Goal: Task Accomplishment & Management: Use online tool/utility

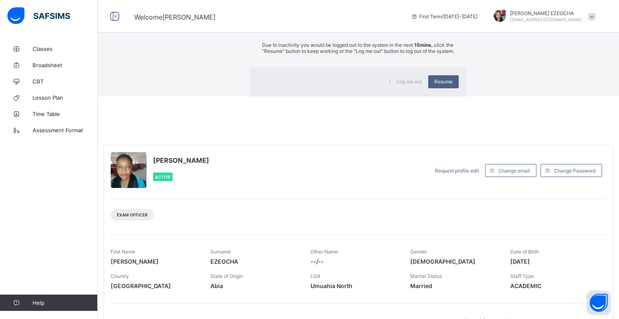
click at [451, 22] on div "×" at bounding box center [455, 15] width 8 height 14
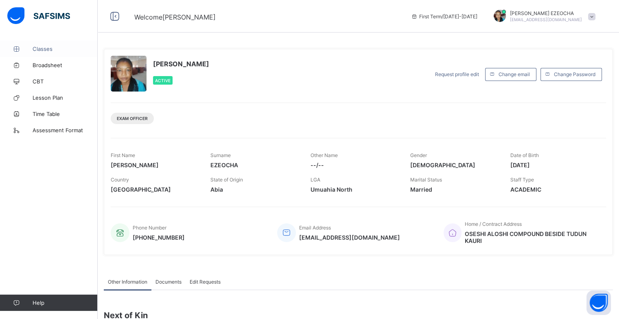
click at [37, 46] on span "Classes" at bounding box center [65, 49] width 65 height 7
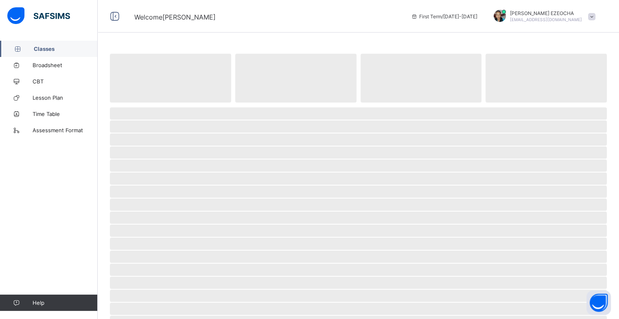
click at [37, 46] on span "Classes" at bounding box center [66, 49] width 64 height 7
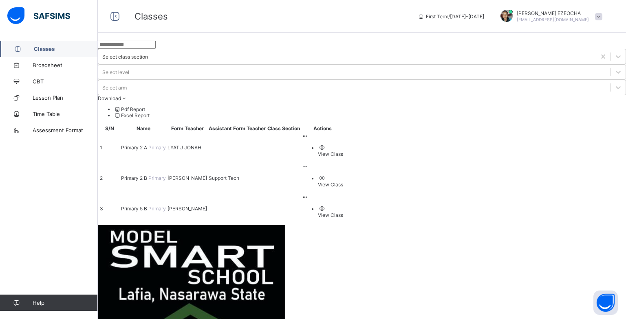
click at [300, 194] on td at bounding box center [283, 209] width 33 height 30
click at [343, 212] on div "View Class" at bounding box center [330, 215] width 25 height 6
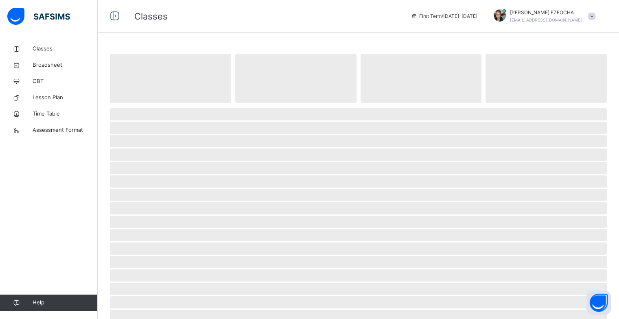
click at [565, 166] on span "‌" at bounding box center [358, 168] width 497 height 12
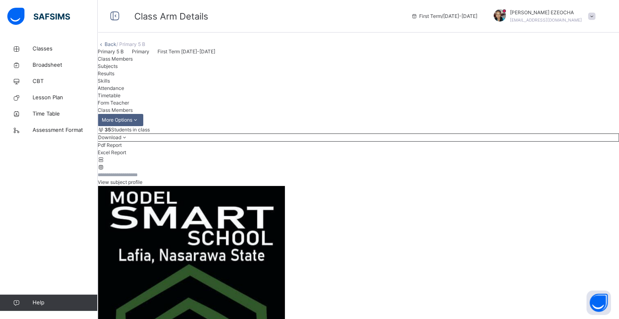
click at [124, 91] on span "Attendance" at bounding box center [111, 88] width 26 height 6
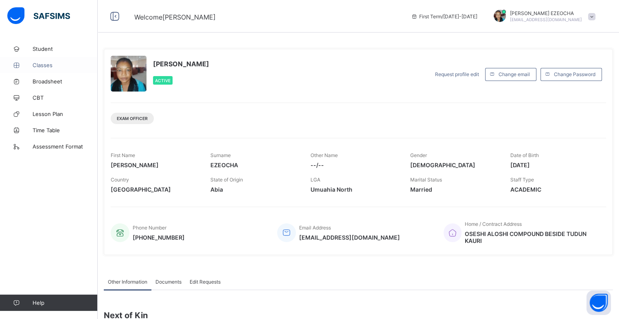
click at [37, 65] on span "Classes" at bounding box center [65, 65] width 65 height 7
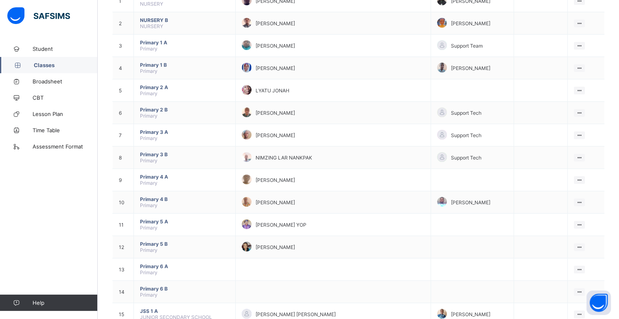
scroll to position [114, 0]
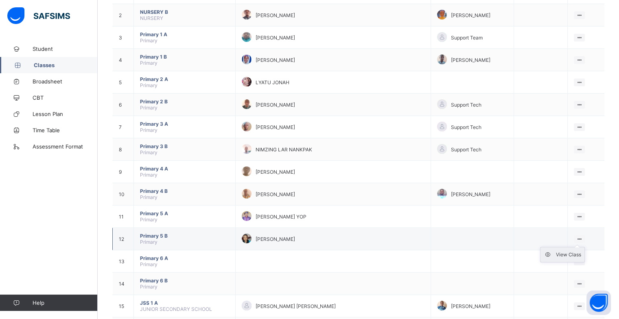
click at [578, 256] on div "View Class" at bounding box center [568, 255] width 25 height 8
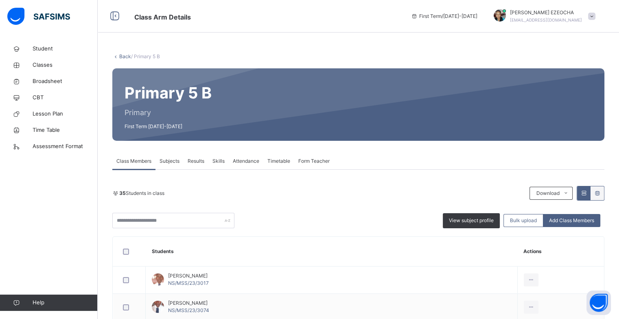
click at [250, 160] on span "Attendance" at bounding box center [246, 161] width 26 height 7
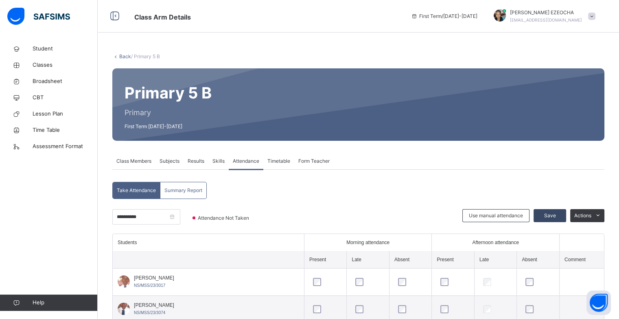
click at [557, 217] on span "Save" at bounding box center [550, 215] width 20 height 7
click at [180, 220] on input "**********" at bounding box center [146, 216] width 68 height 15
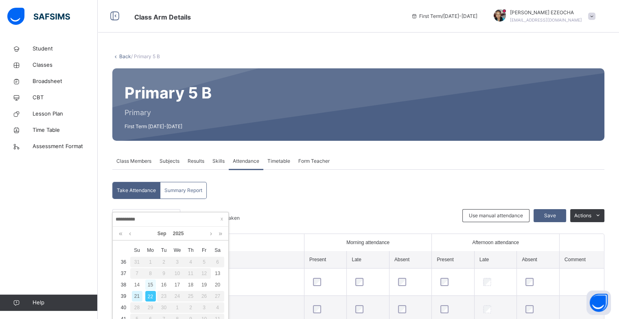
click at [151, 286] on div "15" at bounding box center [150, 285] width 11 height 11
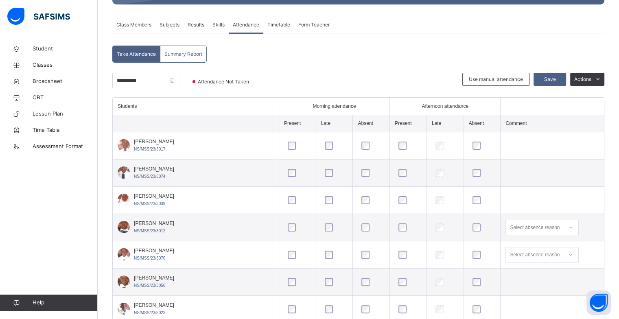
scroll to position [82, 0]
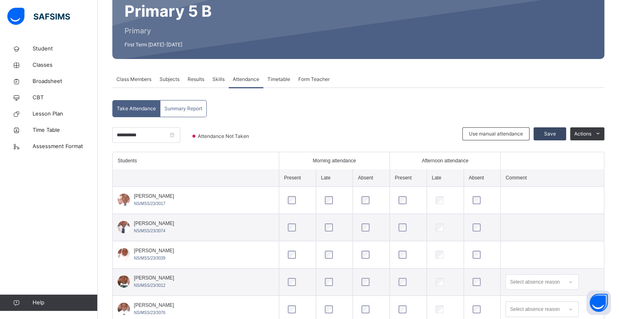
click at [558, 134] on span "Save" at bounding box center [550, 133] width 20 height 7
click at [180, 137] on input "**********" at bounding box center [146, 134] width 68 height 15
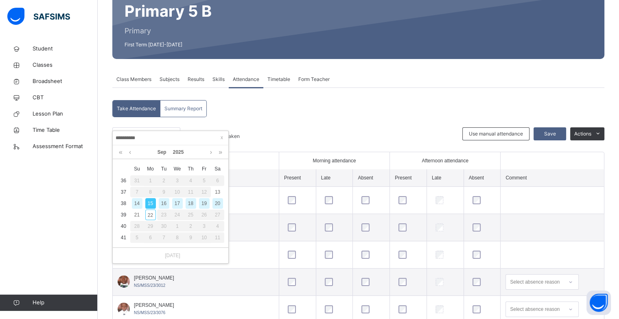
click at [165, 204] on div "16" at bounding box center [164, 203] width 11 height 11
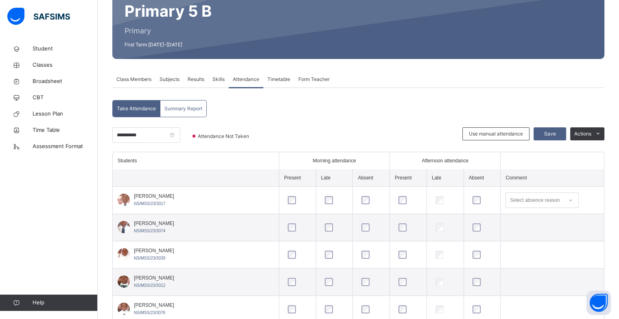
click at [432, 278] on div at bounding box center [445, 282] width 27 height 17
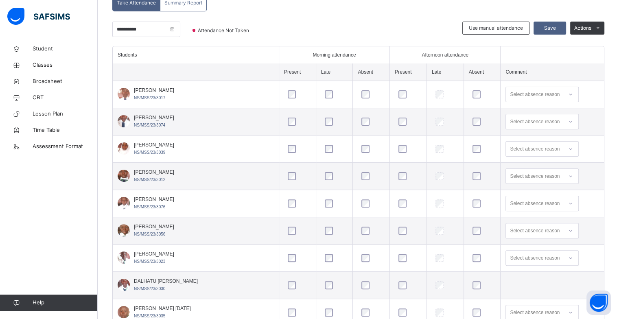
scroll to position [185, 0]
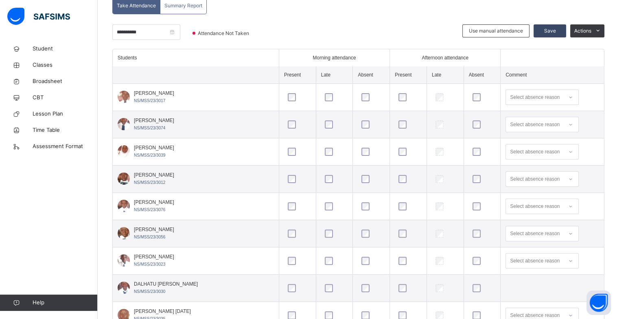
click at [548, 30] on span "Save" at bounding box center [550, 30] width 20 height 7
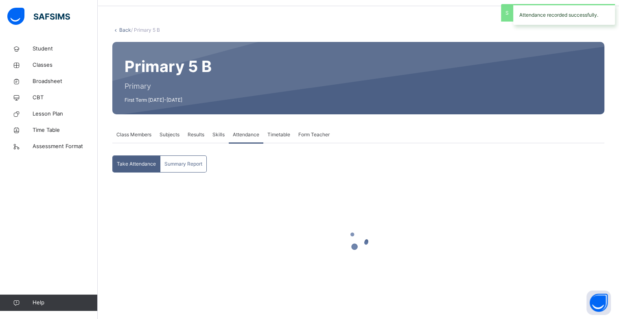
scroll to position [26, 0]
